Goal: Navigation & Orientation: Go to known website

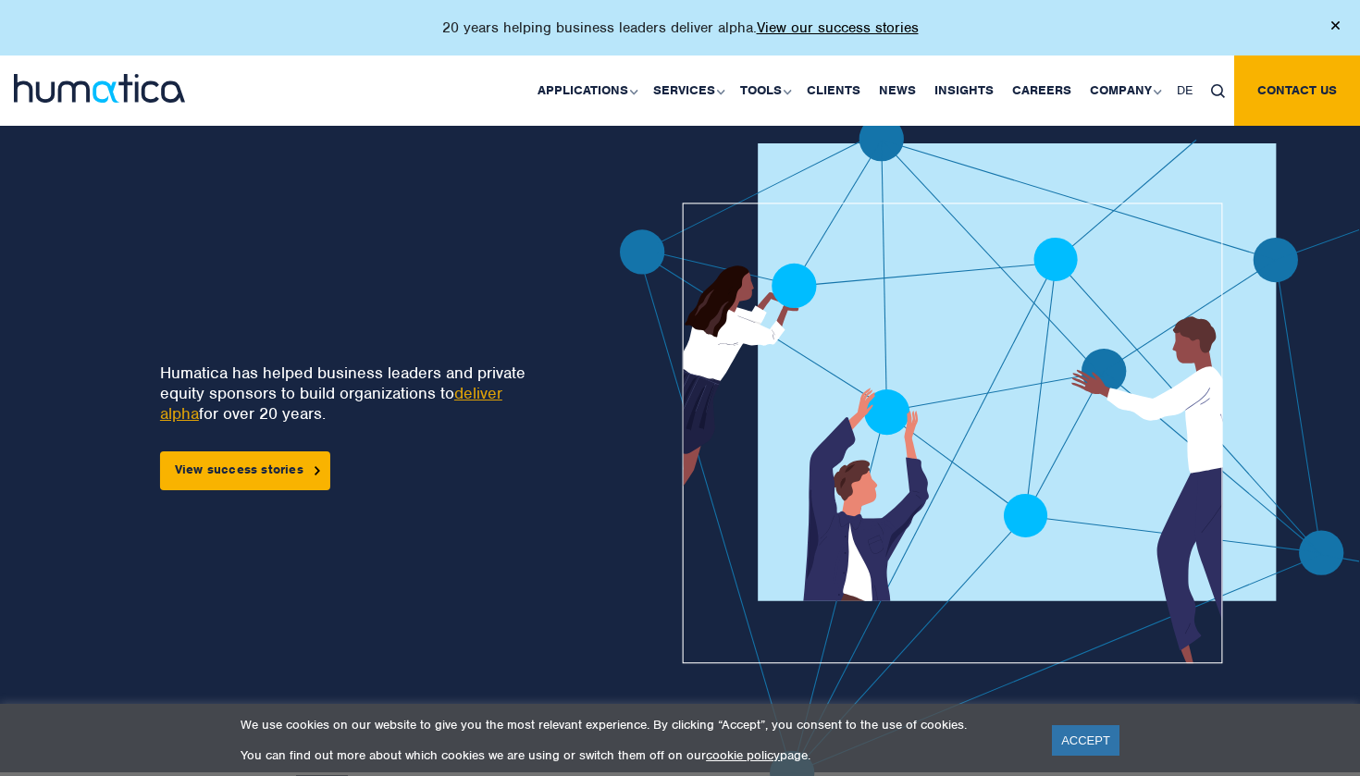
scroll to position [863, 0]
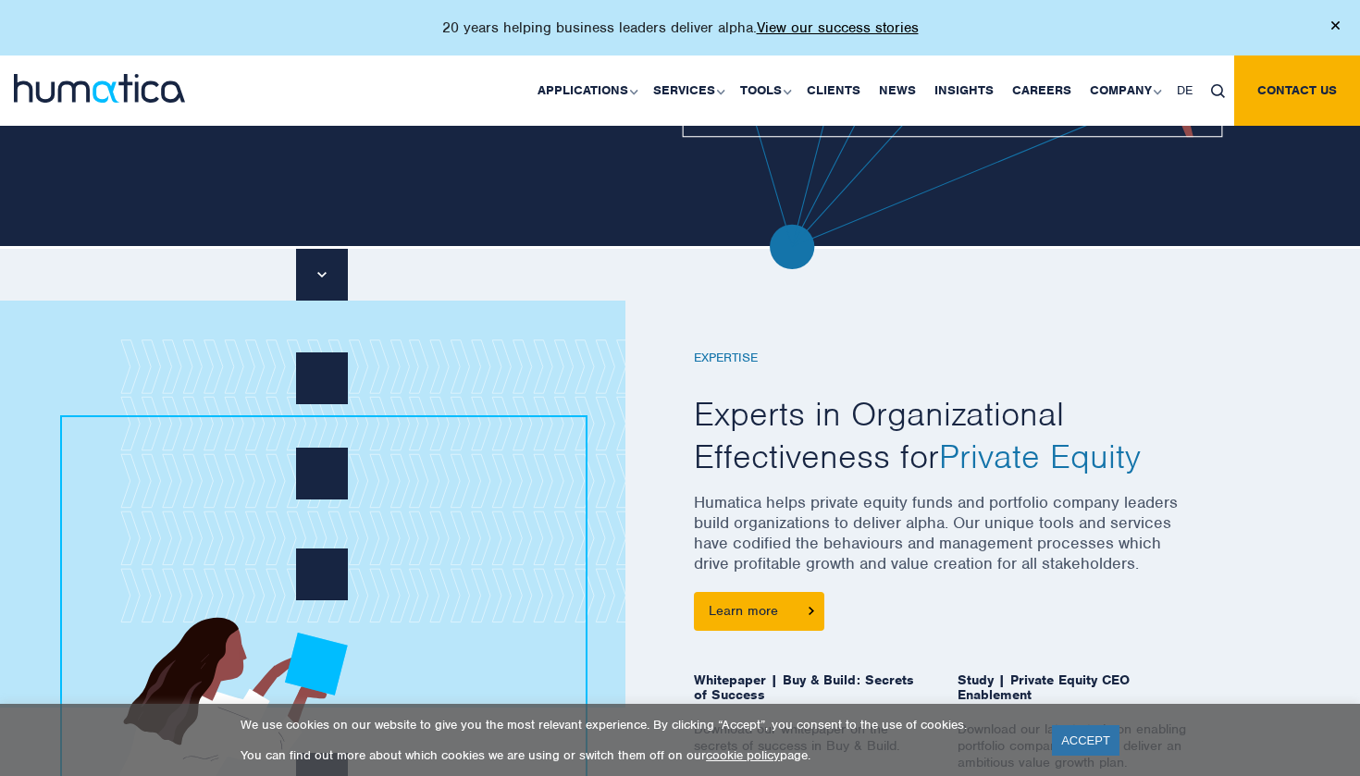
scroll to position [621, 0]
